Goal: Check status: Check status

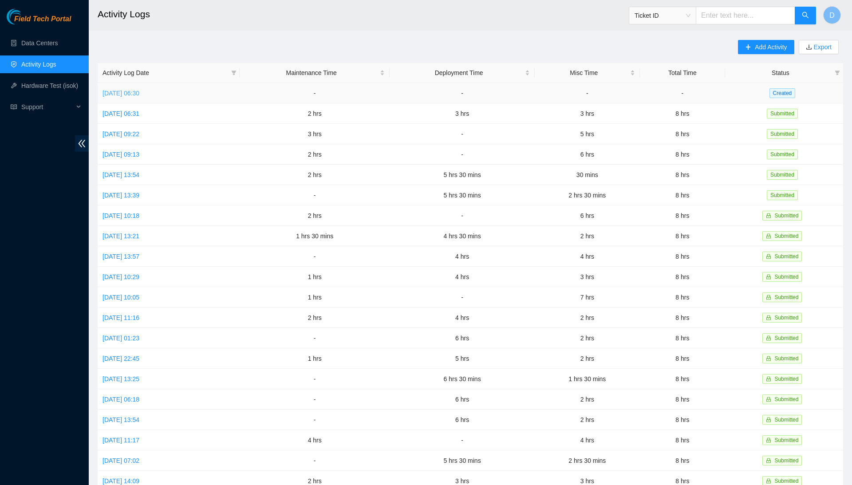
click at [139, 91] on link "[DATE] 06:30" at bounding box center [120, 93] width 37 height 7
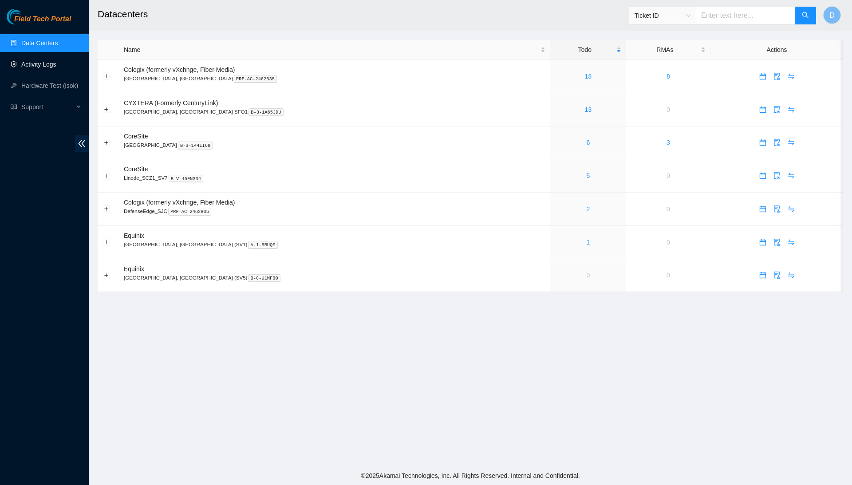
click at [56, 61] on link "Activity Logs" at bounding box center [38, 64] width 35 height 7
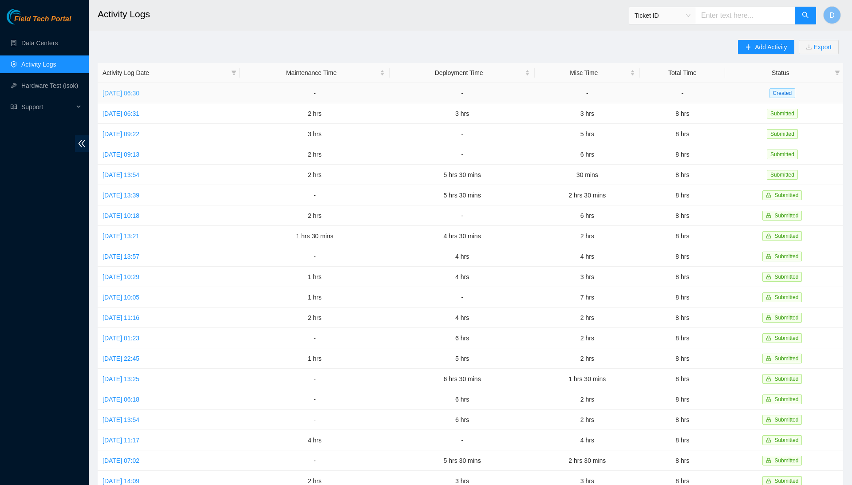
click at [139, 95] on link "[DATE] 06:30" at bounding box center [120, 93] width 37 height 7
